Goal: Task Accomplishment & Management: Manage account settings

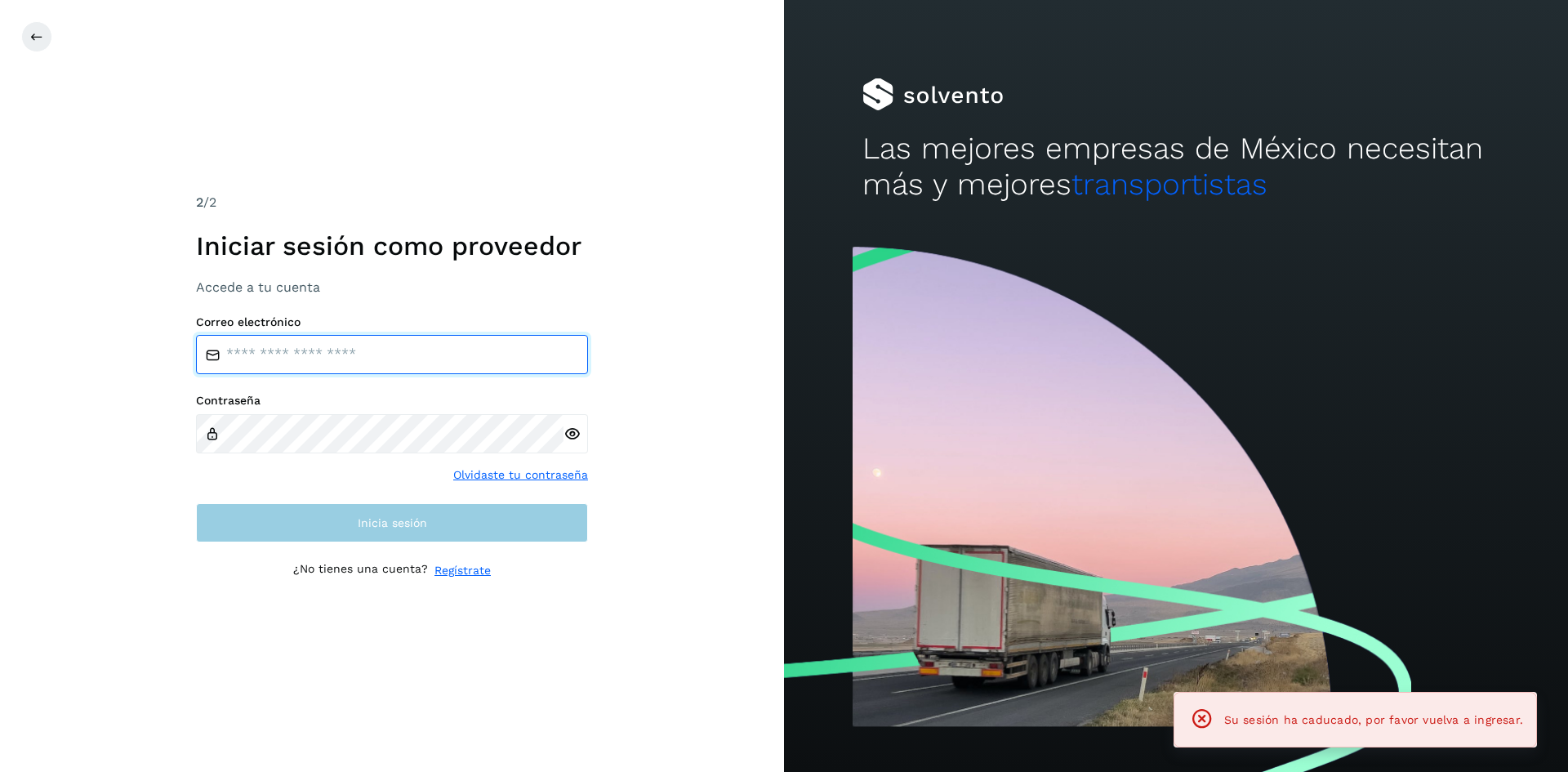
type input "**********"
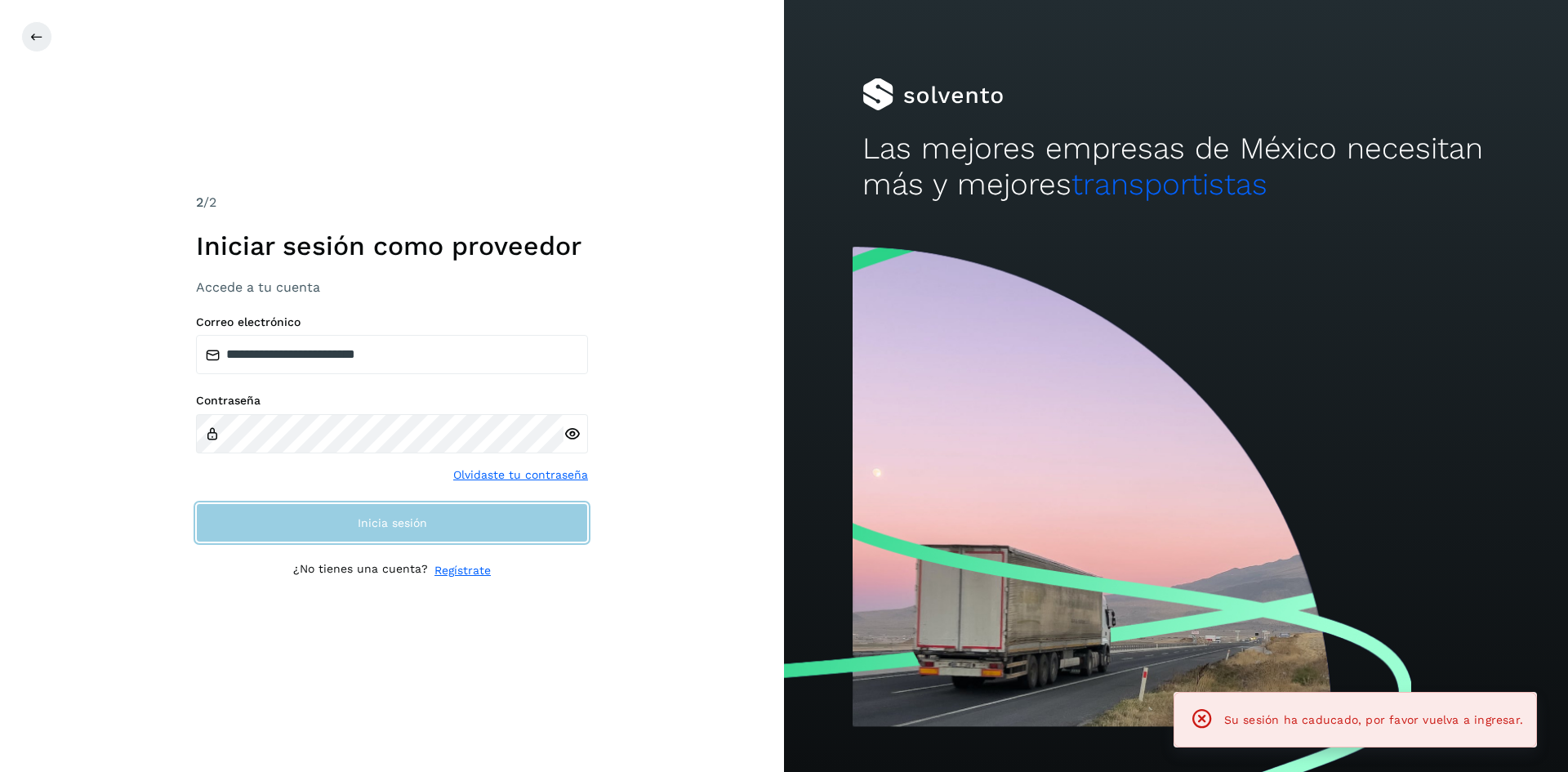
click at [273, 508] on button "Inicia sesión" at bounding box center [392, 522] width 392 height 39
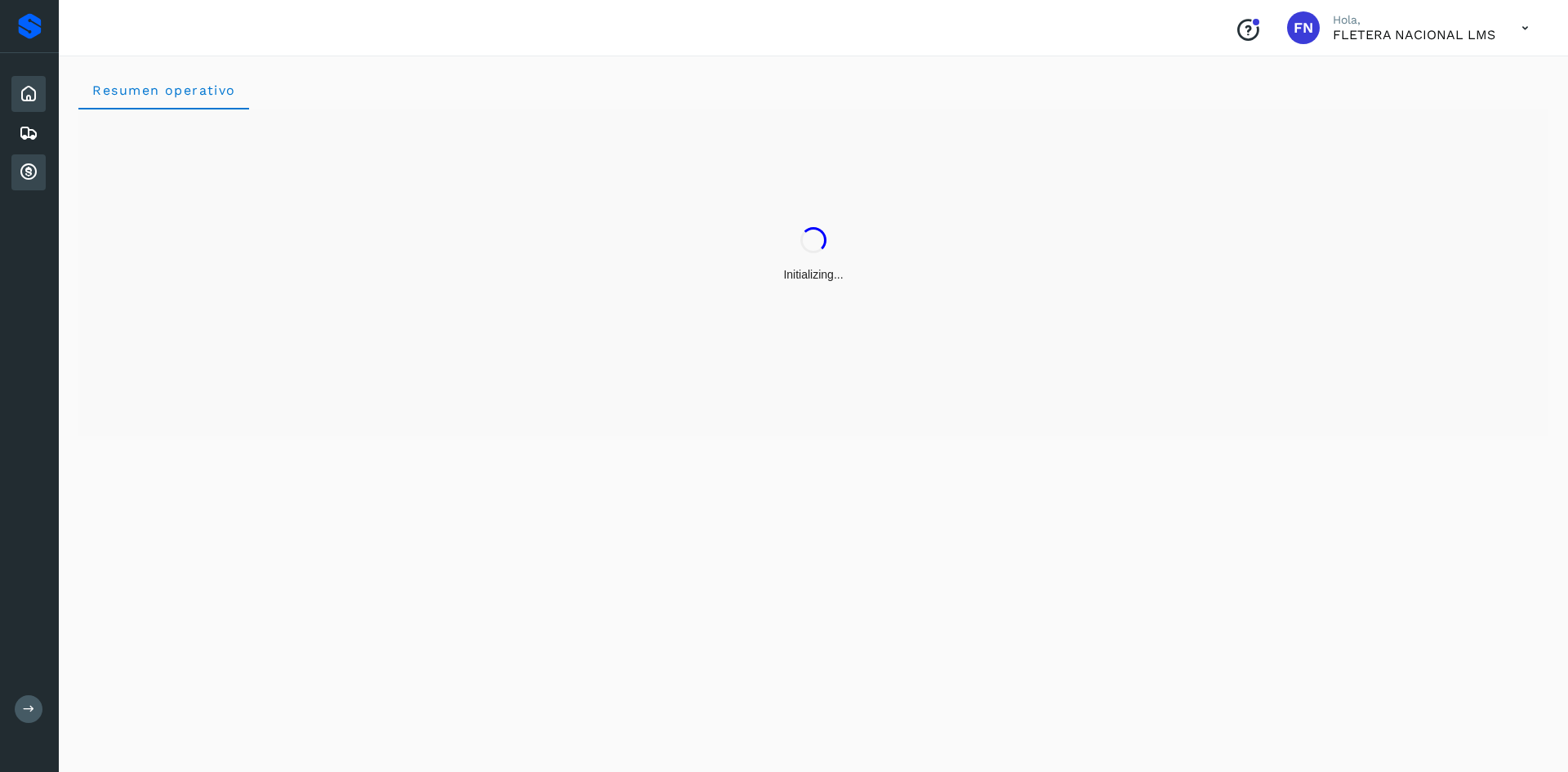
click at [43, 177] on div "Cuentas por cobrar" at bounding box center [28, 172] width 34 height 36
